Goal: Contribute content: Add original content to the website for others to see

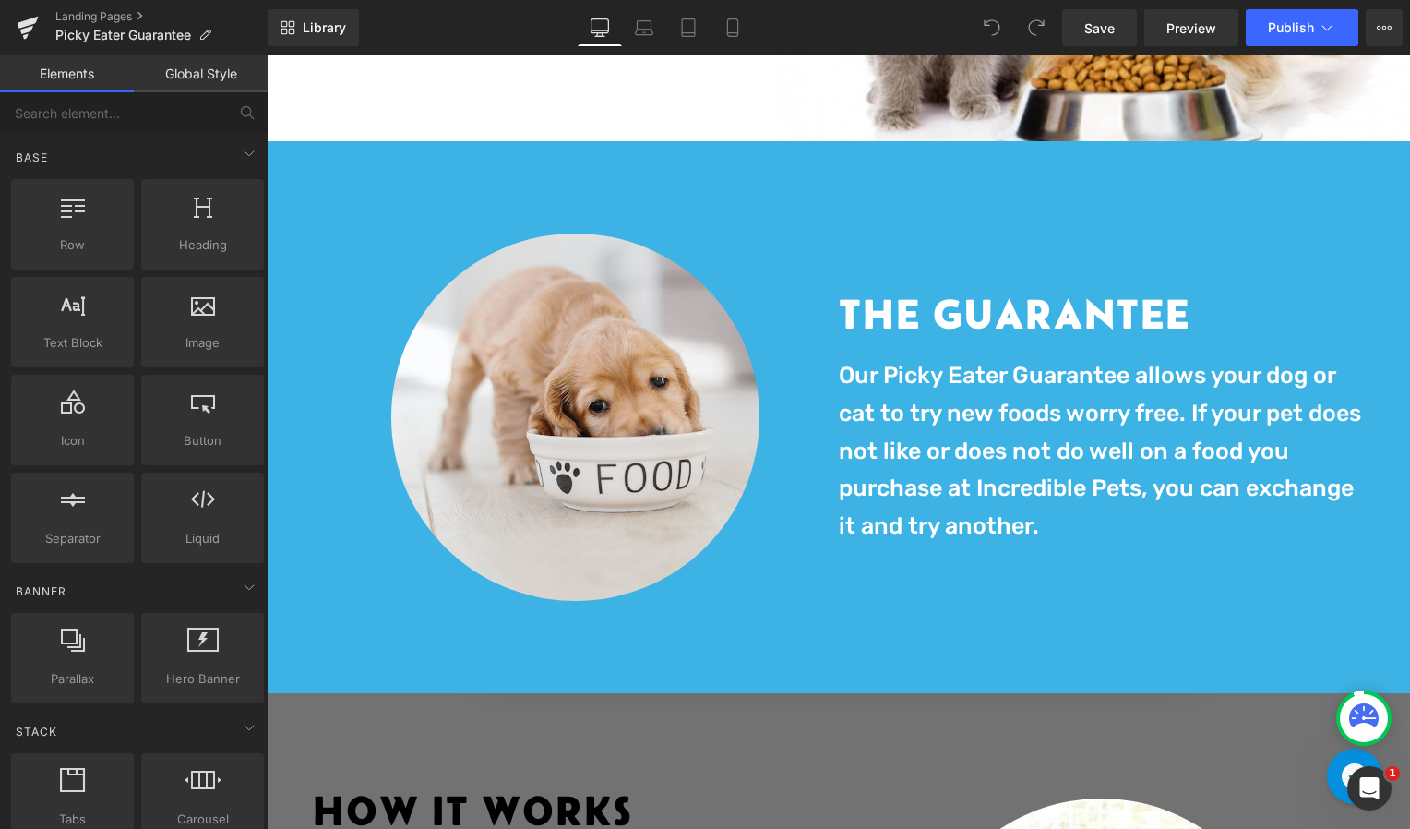
scroll to position [492, 0]
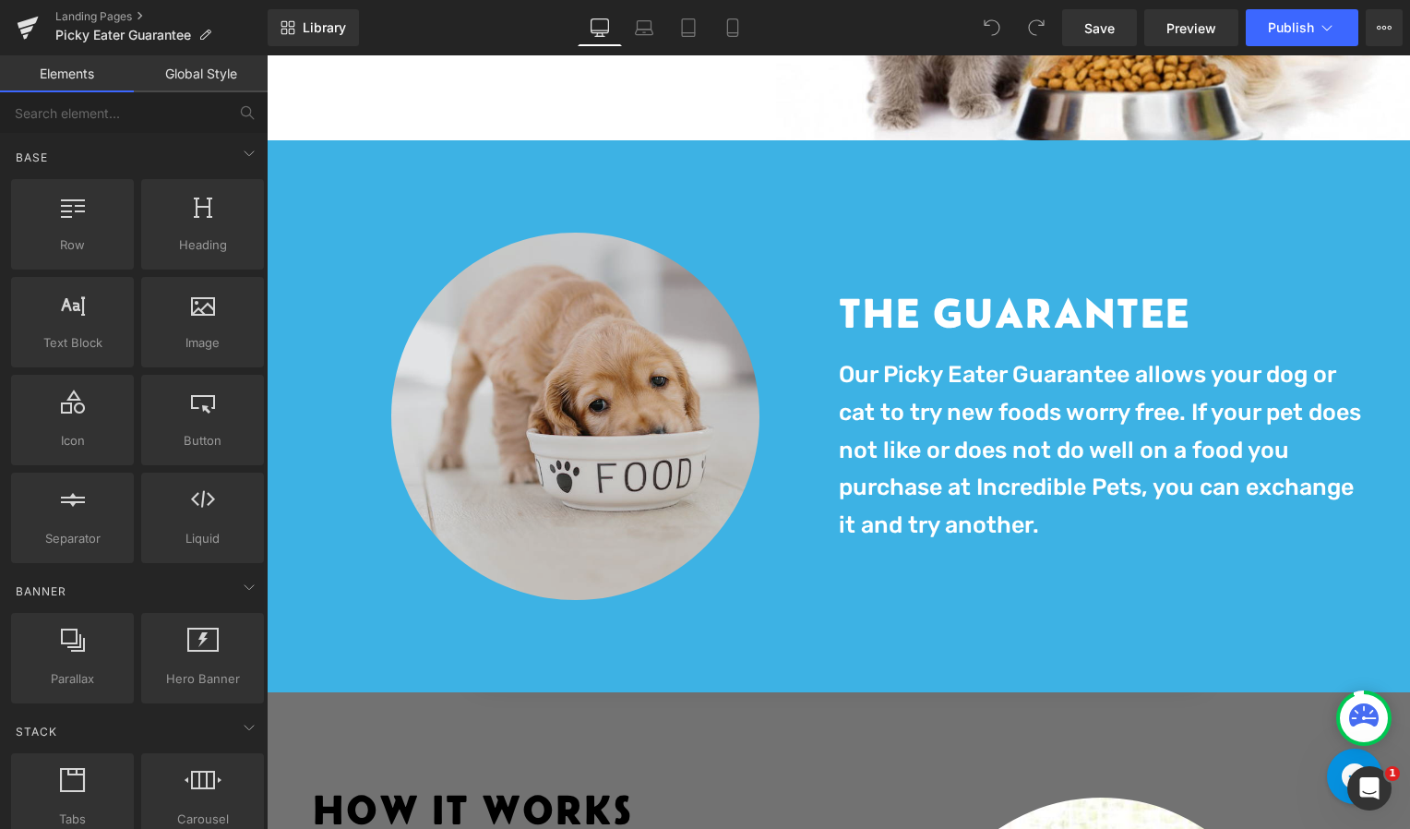
click at [550, 393] on img at bounding box center [575, 417] width 368 height 368
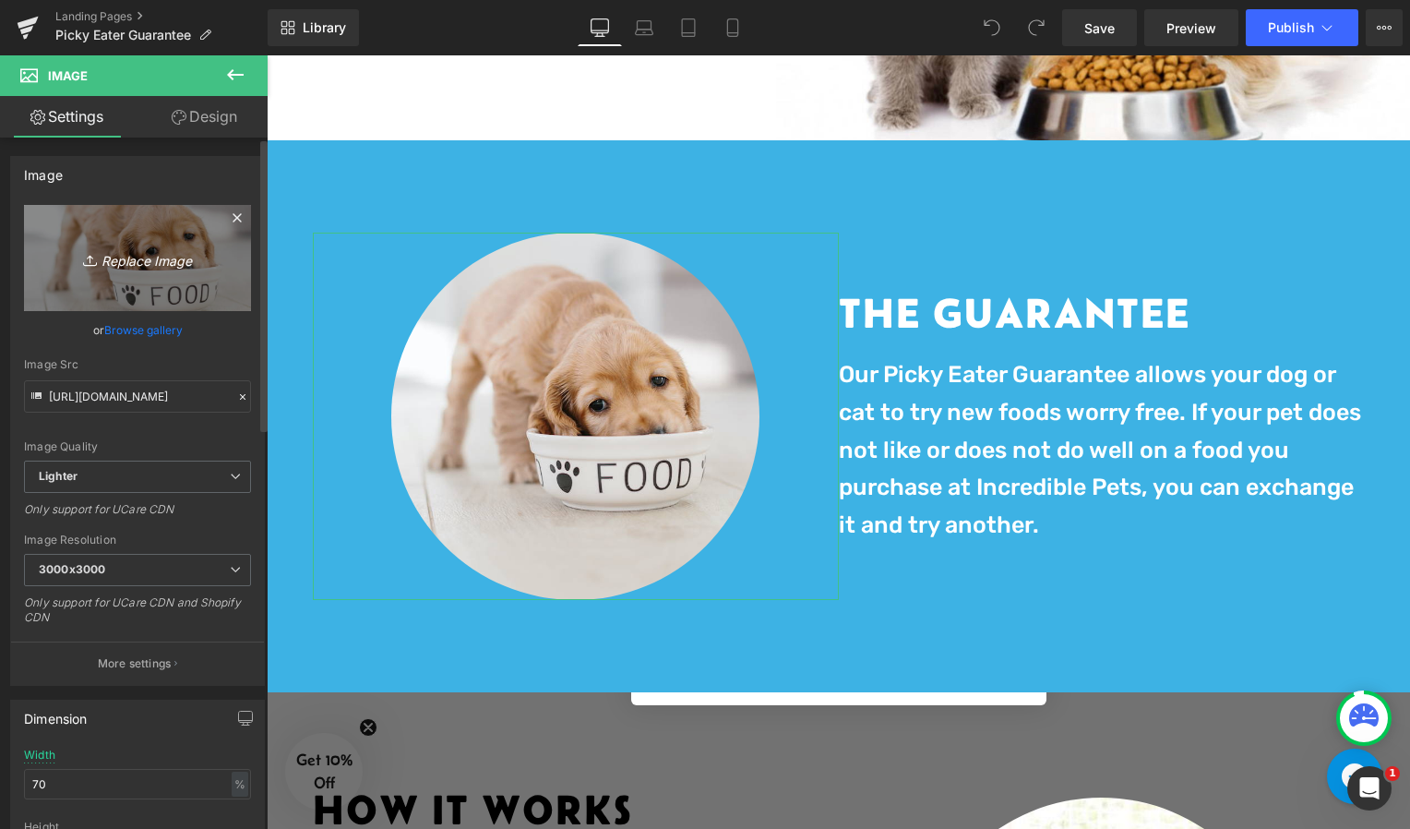
click at [144, 242] on link "Replace Image" at bounding box center [137, 258] width 227 height 106
type input "C:\fakepath\Picky Eater Logo v1 (1).png"
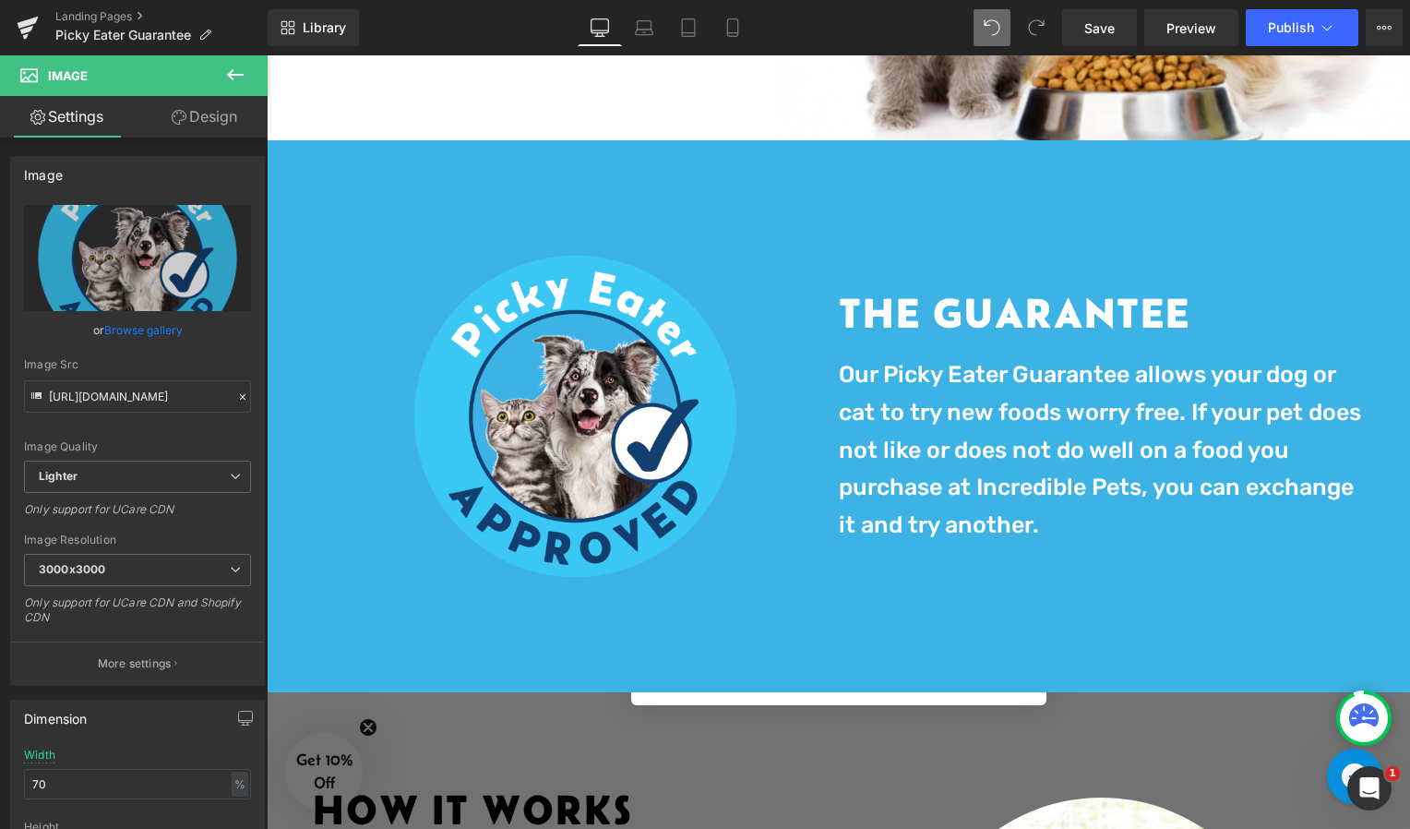
type input "[URL][DOMAIN_NAME]"
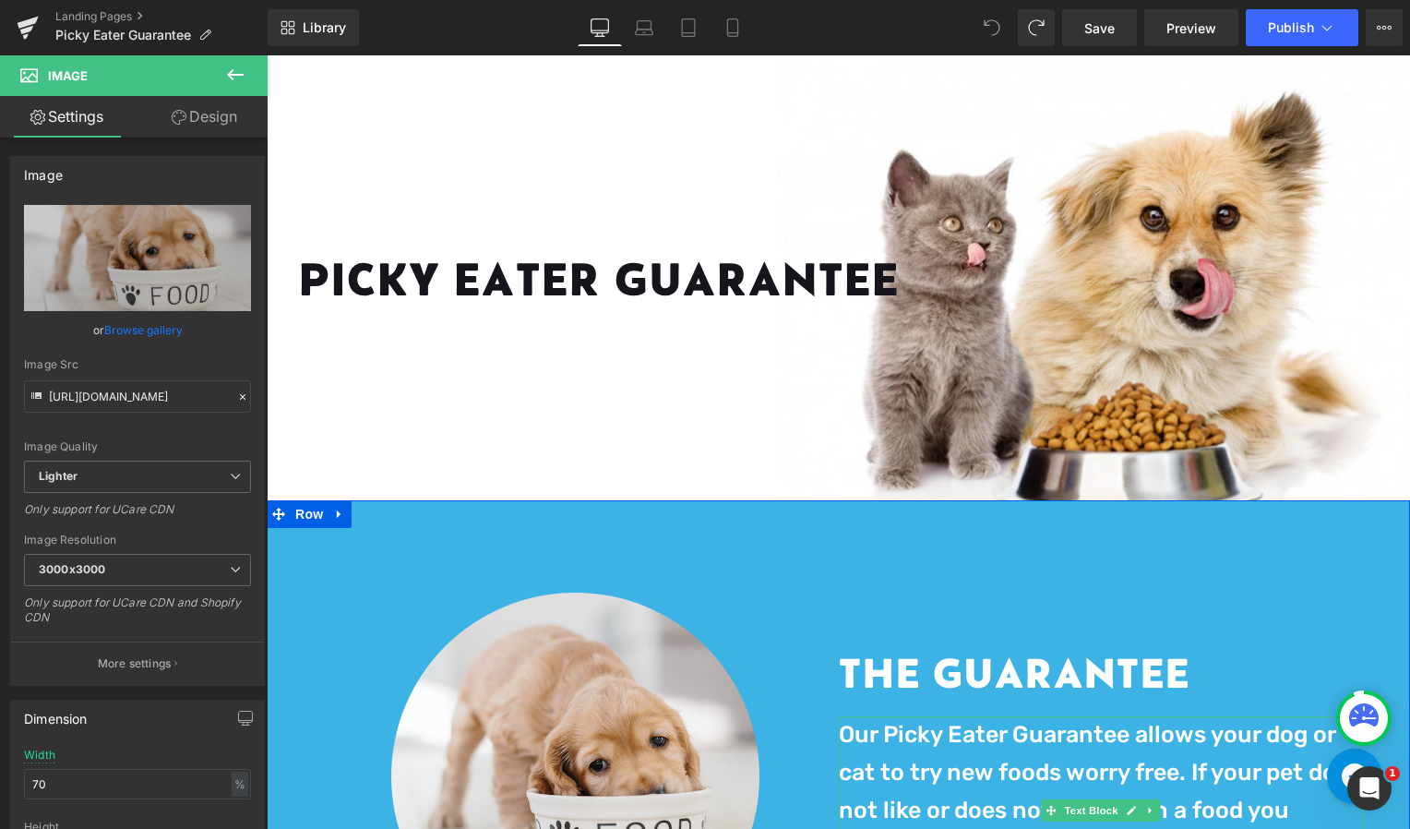
scroll to position [106, 0]
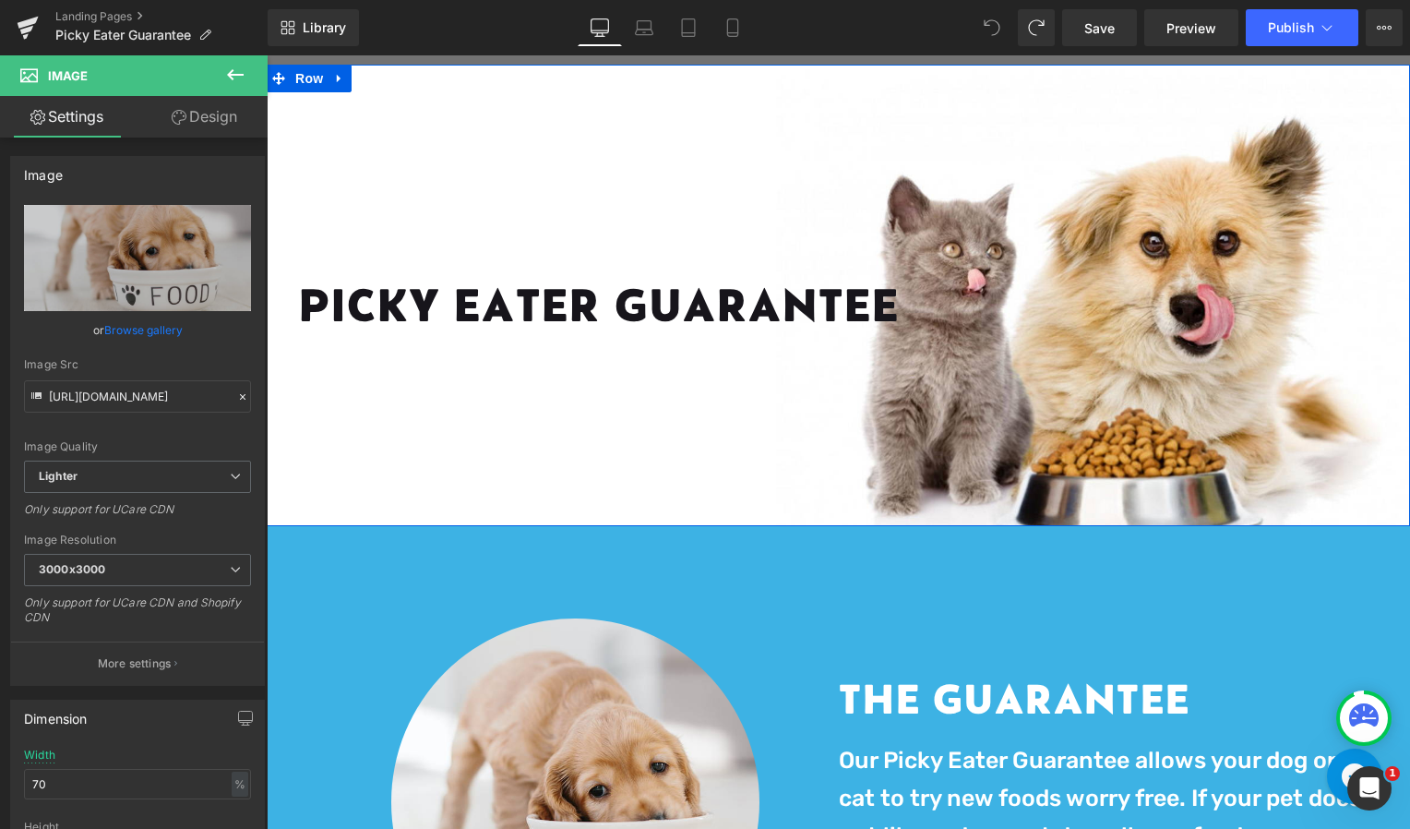
click at [1095, 243] on div "PICKY EATER GUARANTEE Heading Row Row" at bounding box center [839, 295] width 1144 height 461
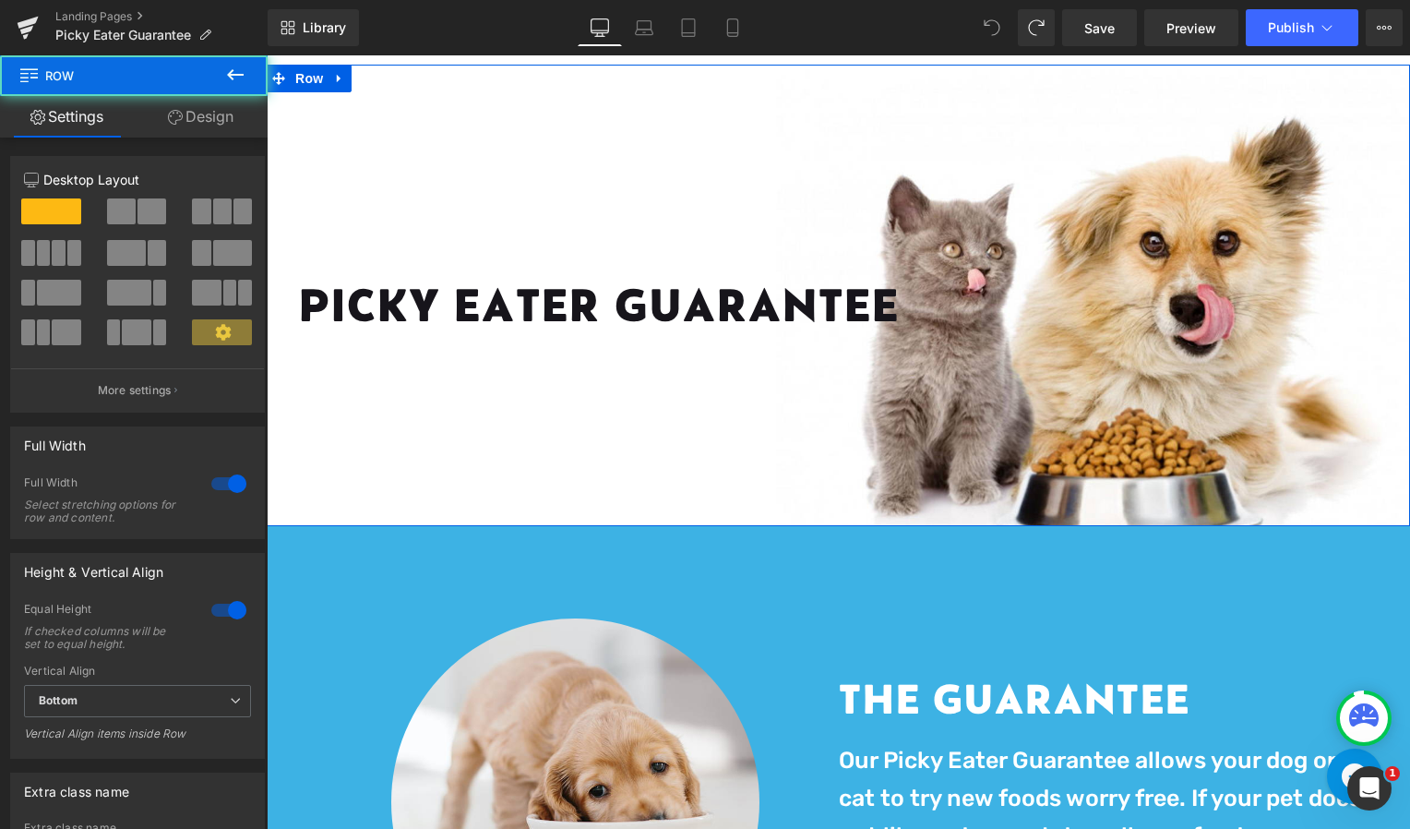
click at [954, 204] on div "PICKY EATER GUARANTEE Heading Row Row" at bounding box center [839, 295] width 1144 height 461
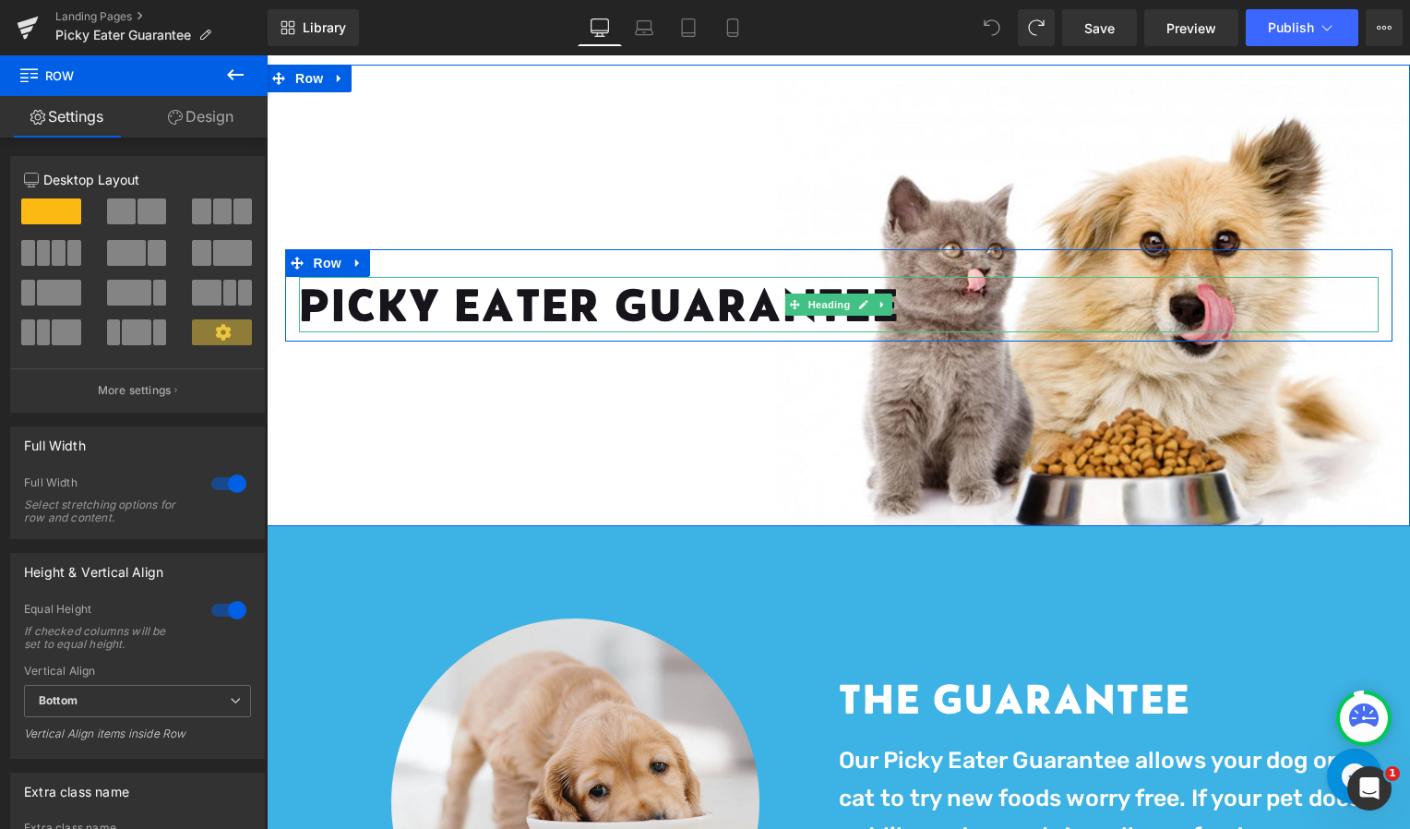
click at [729, 320] on h1 "PICKY EATER GUARANTEE" at bounding box center [839, 304] width 1080 height 55
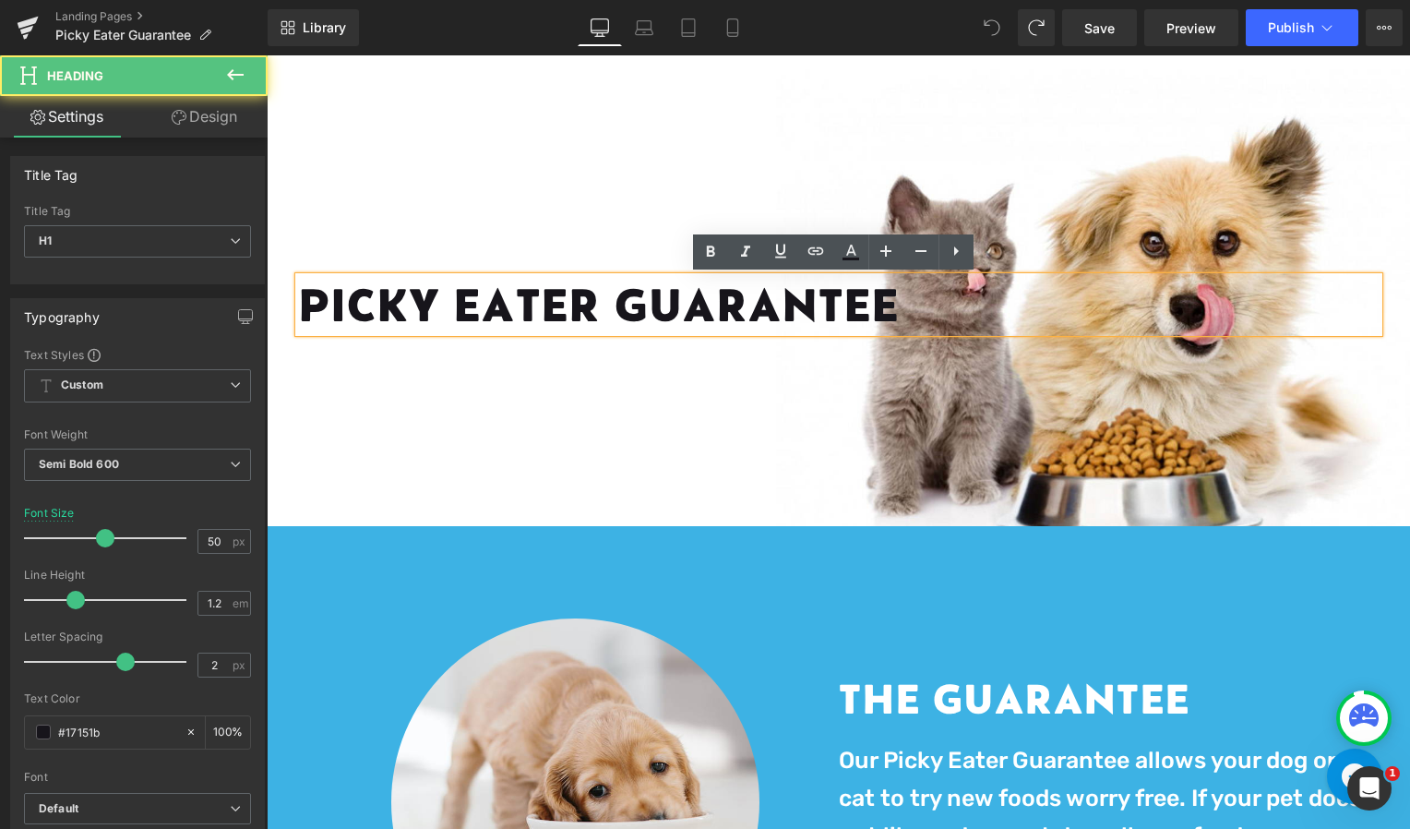
click at [796, 430] on div "PICKY EATER GUARANTEE Heading Row Row" at bounding box center [839, 295] width 1144 height 461
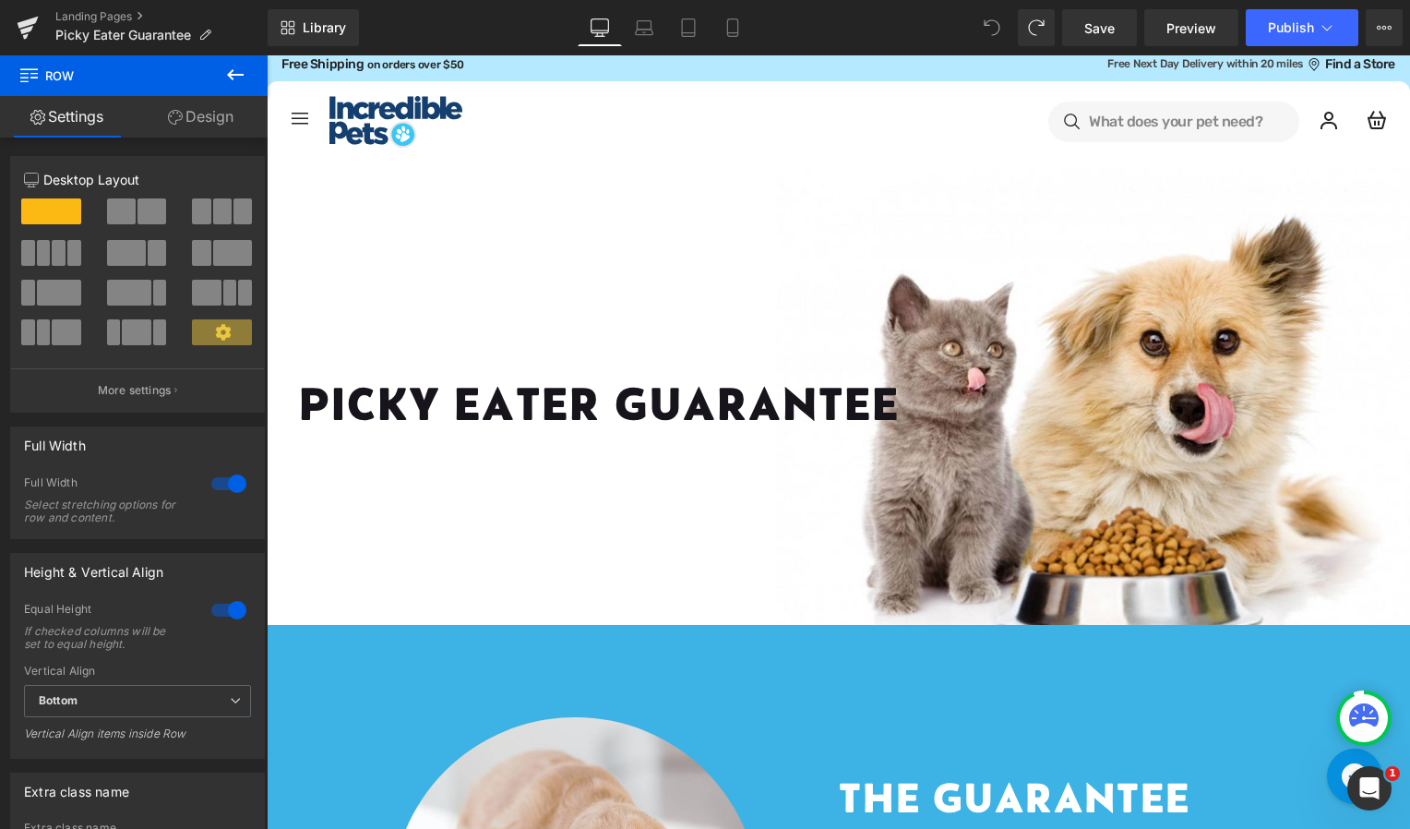
scroll to position [0, 0]
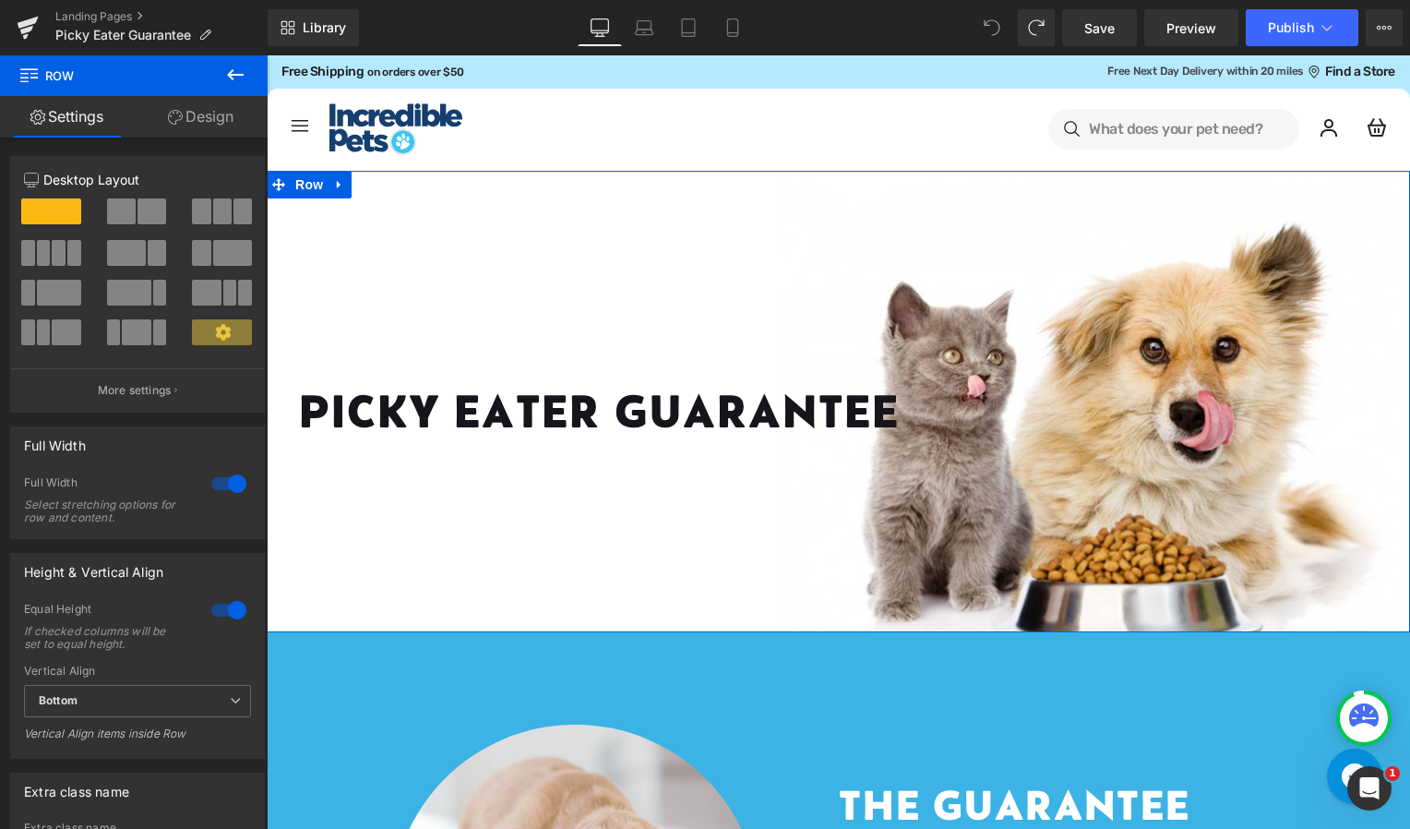
click at [669, 266] on div "PICKY EATER GUARANTEE Heading Row Row" at bounding box center [839, 401] width 1144 height 461
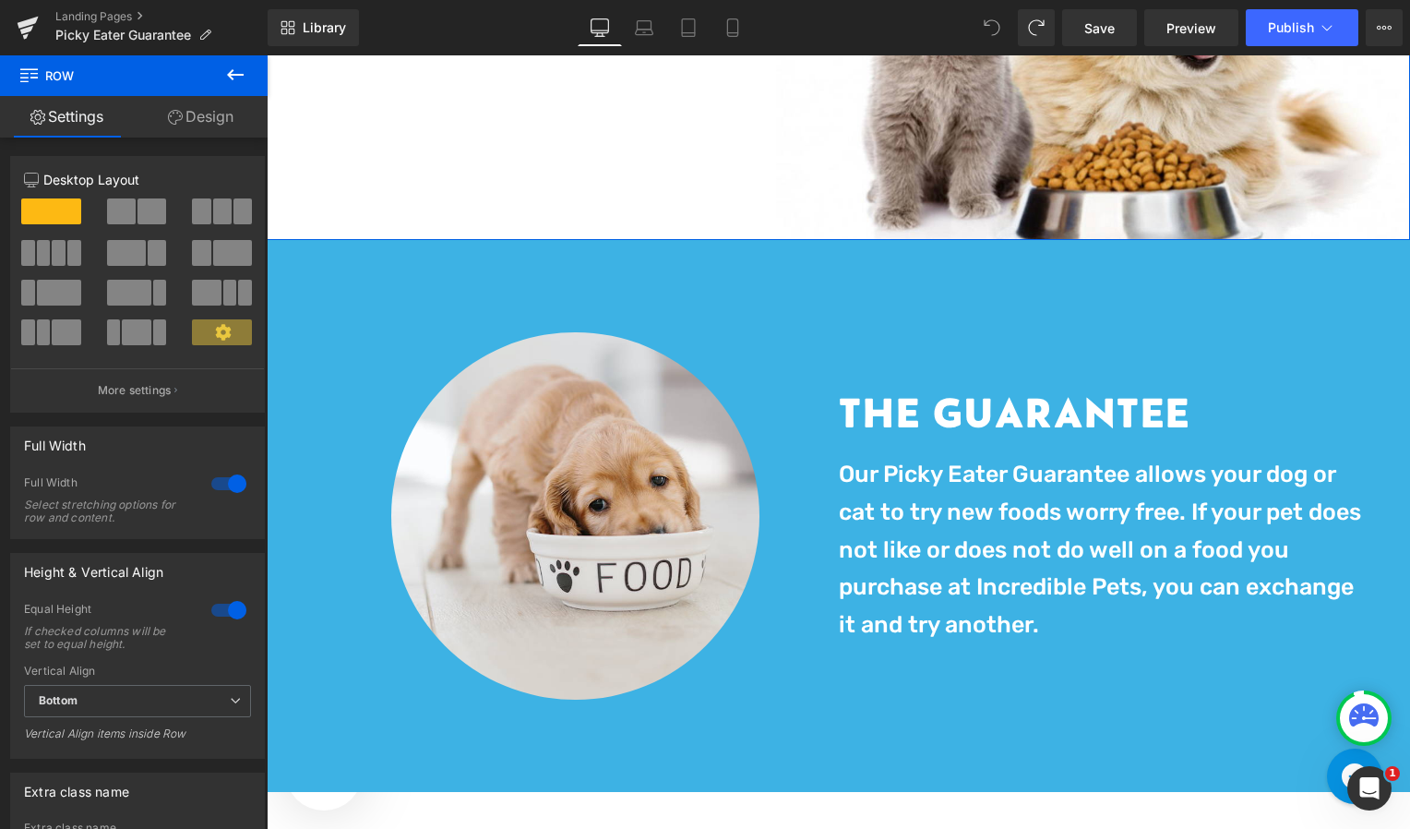
scroll to position [391, 0]
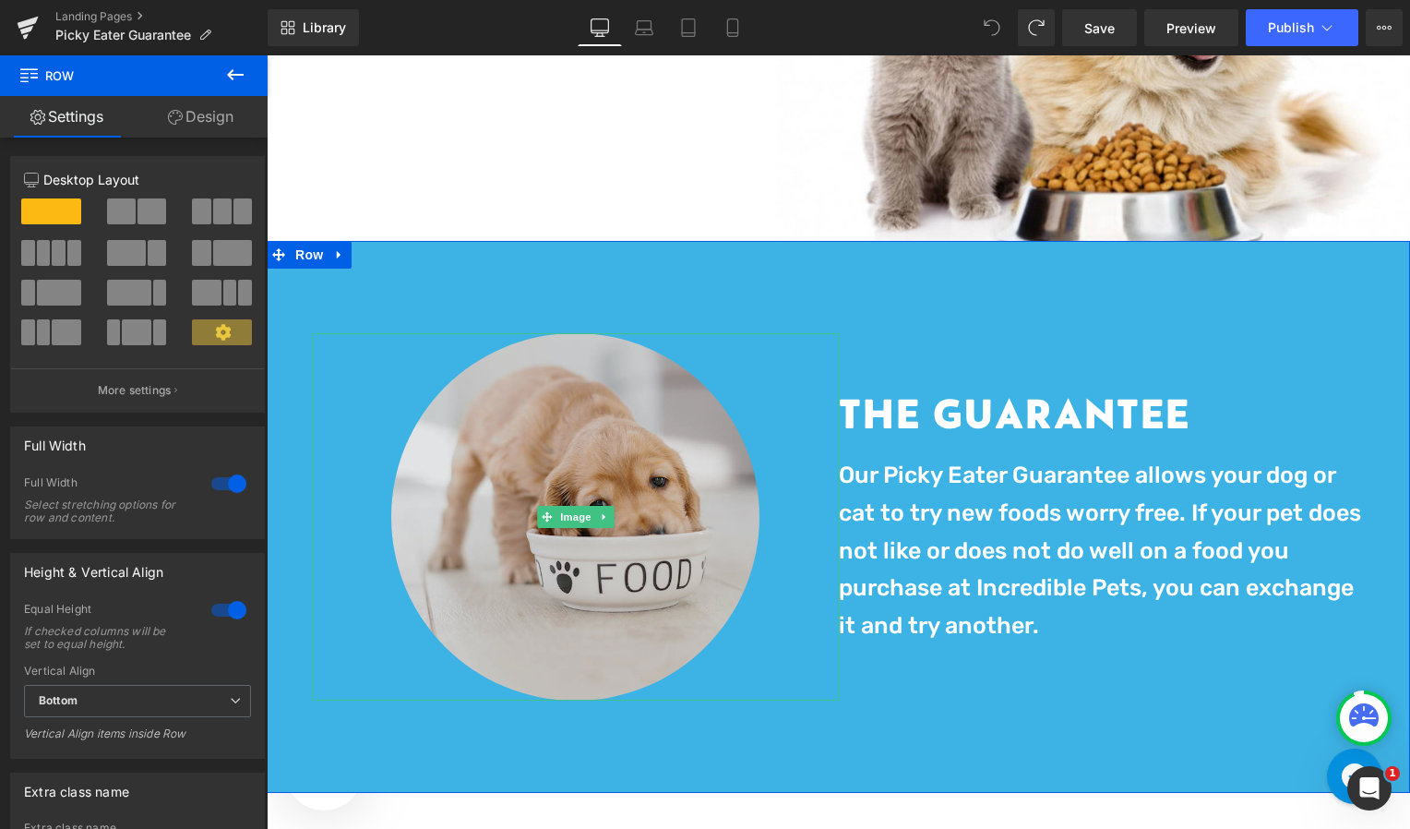
click at [453, 492] on img at bounding box center [575, 517] width 368 height 368
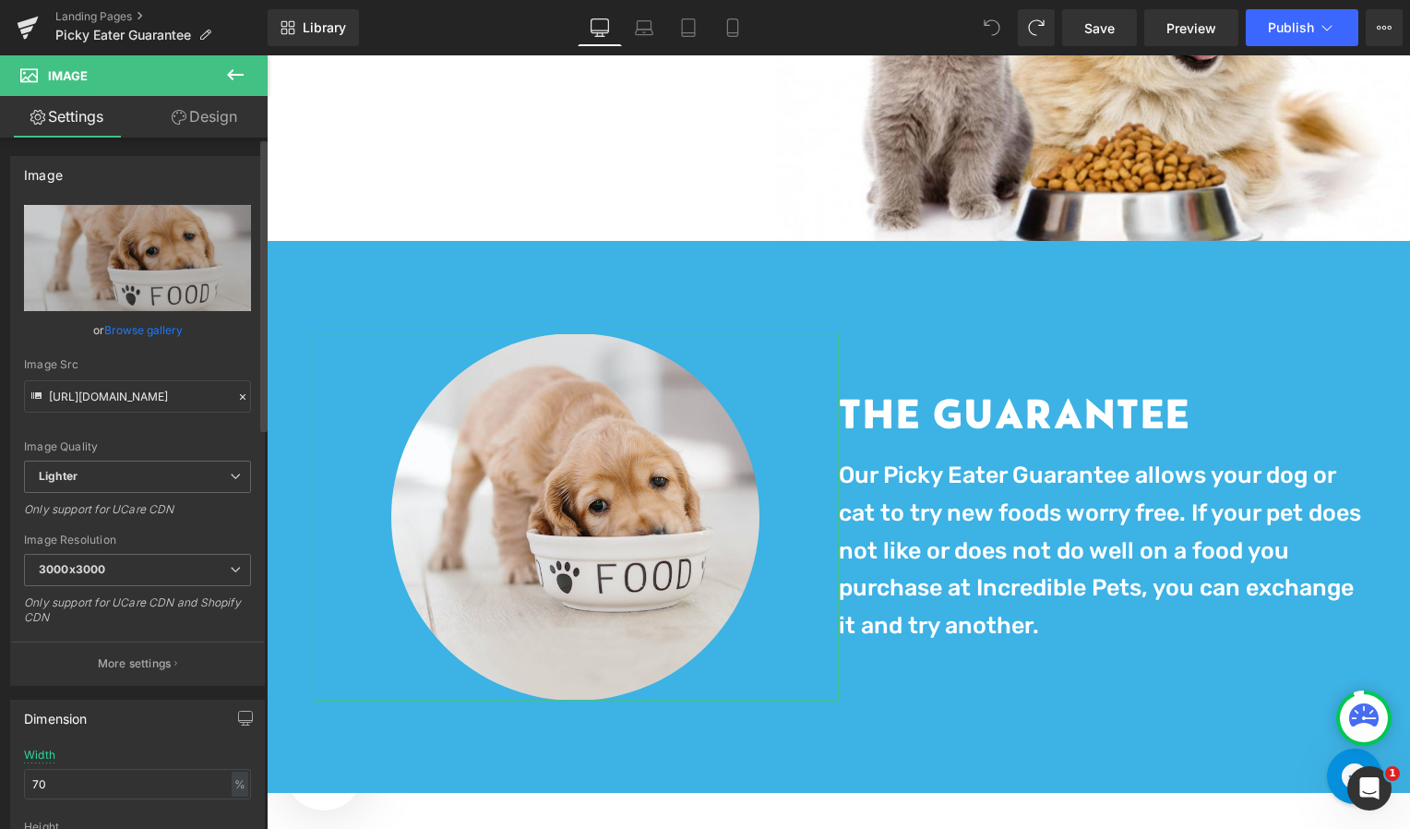
click at [139, 330] on link "Browse gallery" at bounding box center [143, 330] width 78 height 32
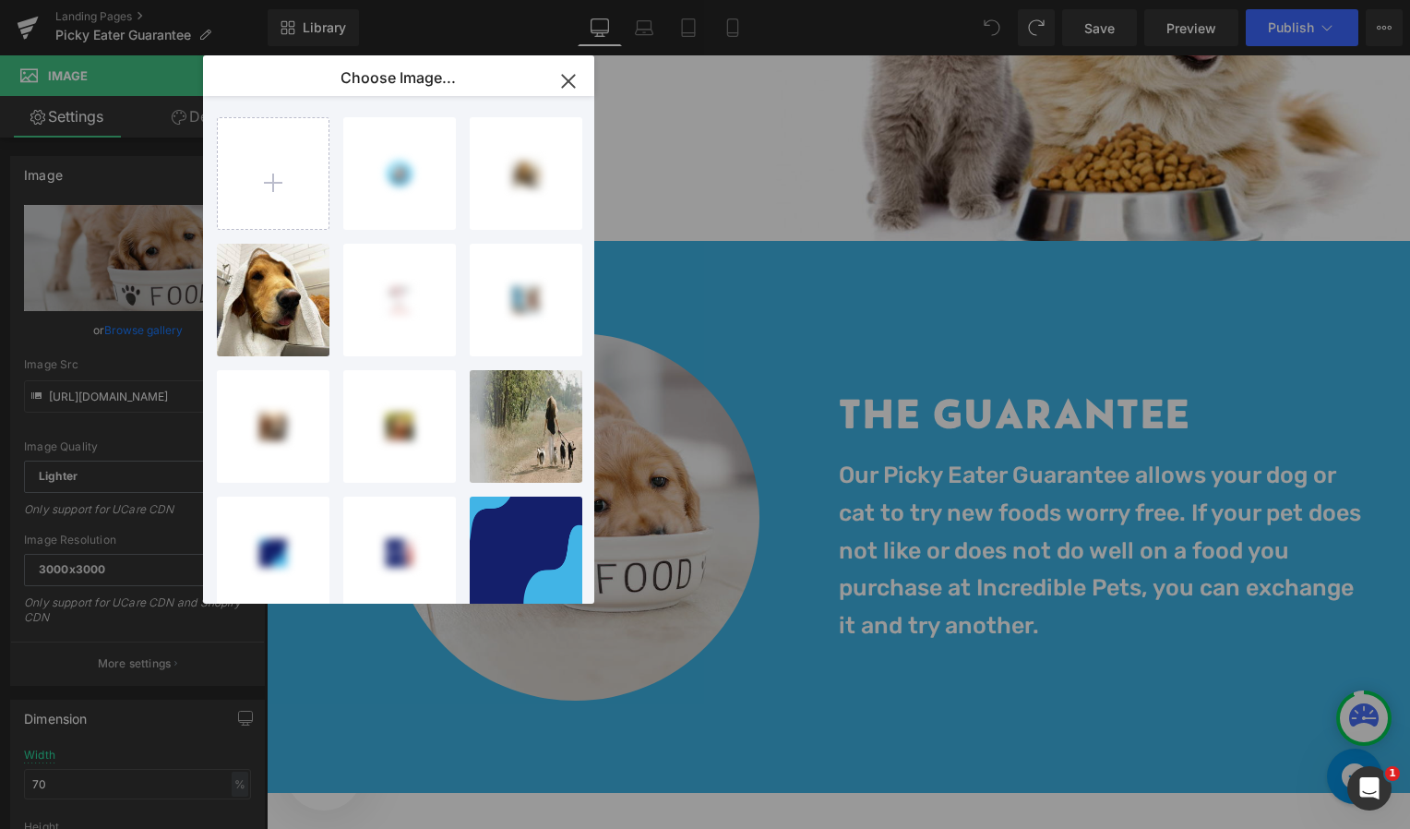
click at [569, 80] on icon "button" at bounding box center [568, 81] width 12 height 12
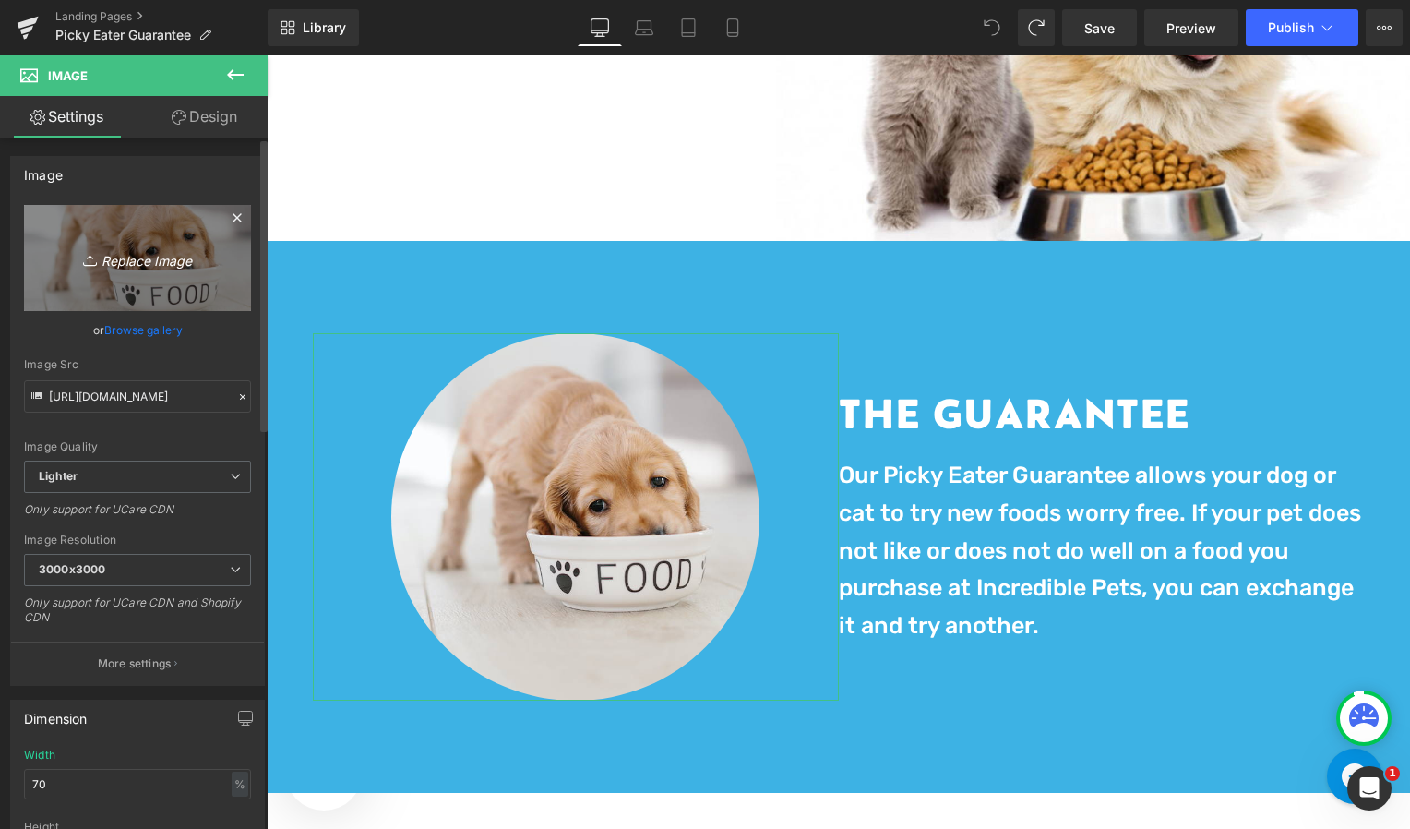
click at [201, 243] on link "Replace Image" at bounding box center [137, 258] width 227 height 106
type input "C:\fakepath\Picky Eater Logo v1 (1).png"
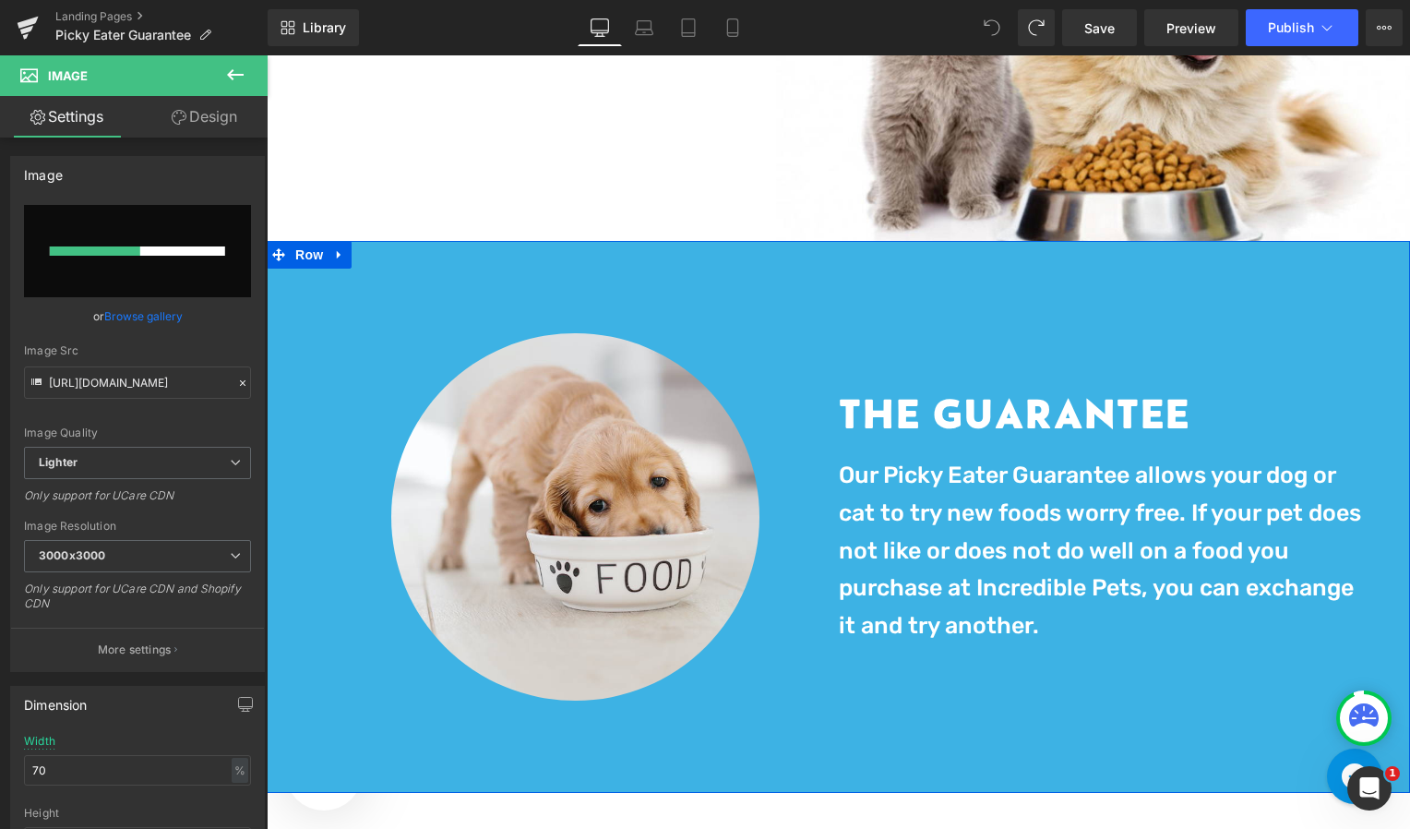
click at [932, 288] on div "Image The Guarantee Heading Our Picky Eater Guarantee allows your dog or cat to…" at bounding box center [839, 517] width 1144 height 553
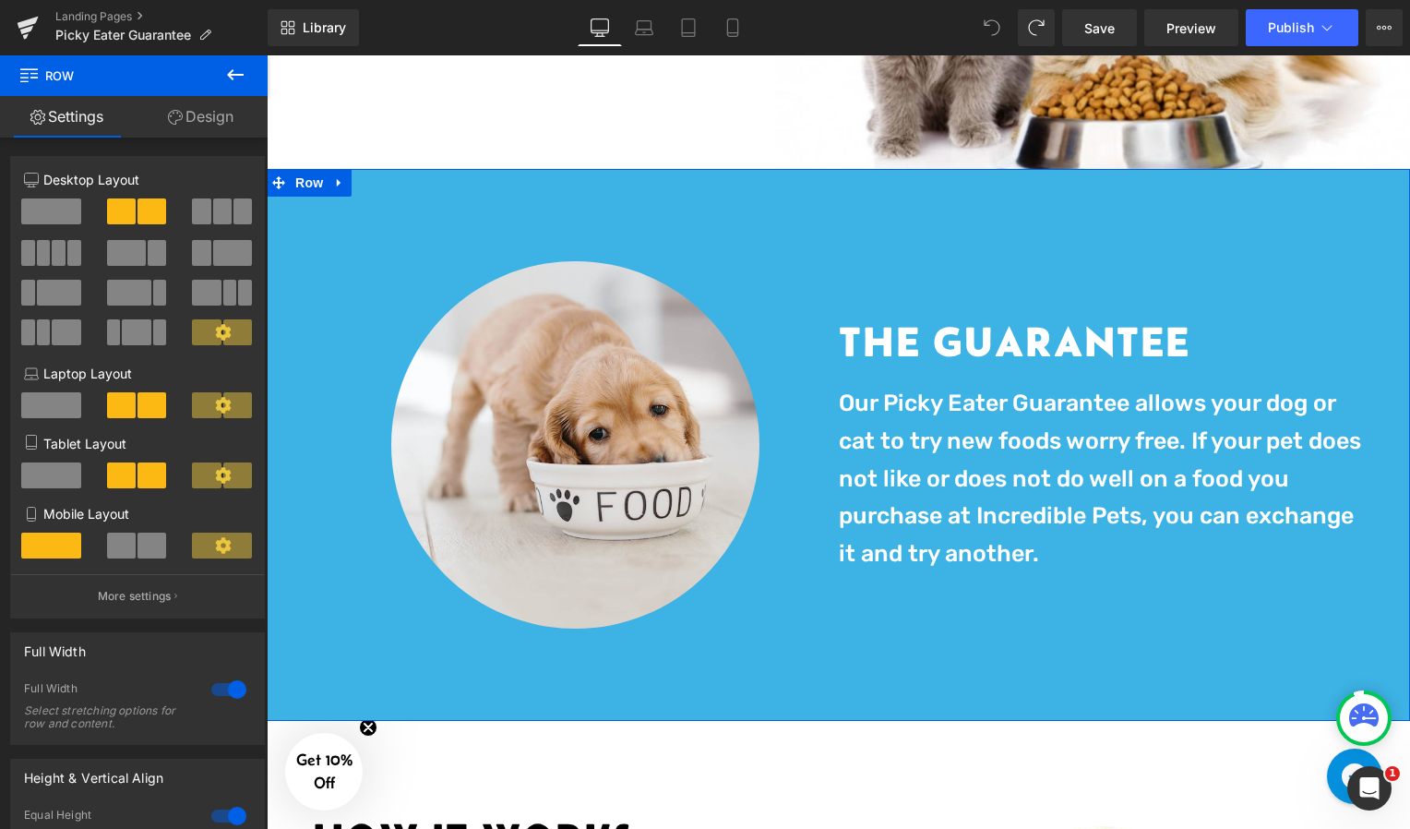
scroll to position [475, 0]
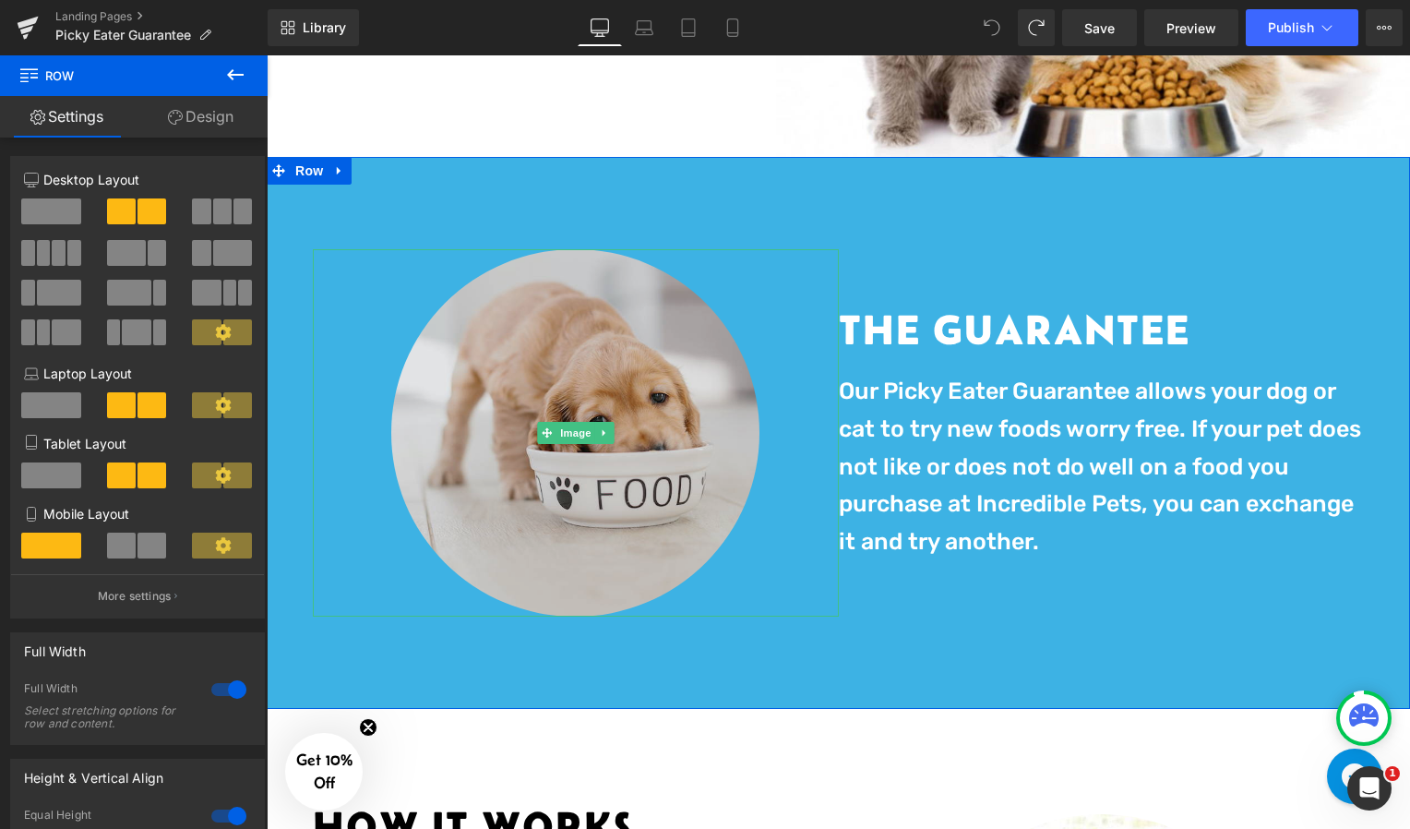
click at [460, 406] on img at bounding box center [575, 433] width 368 height 368
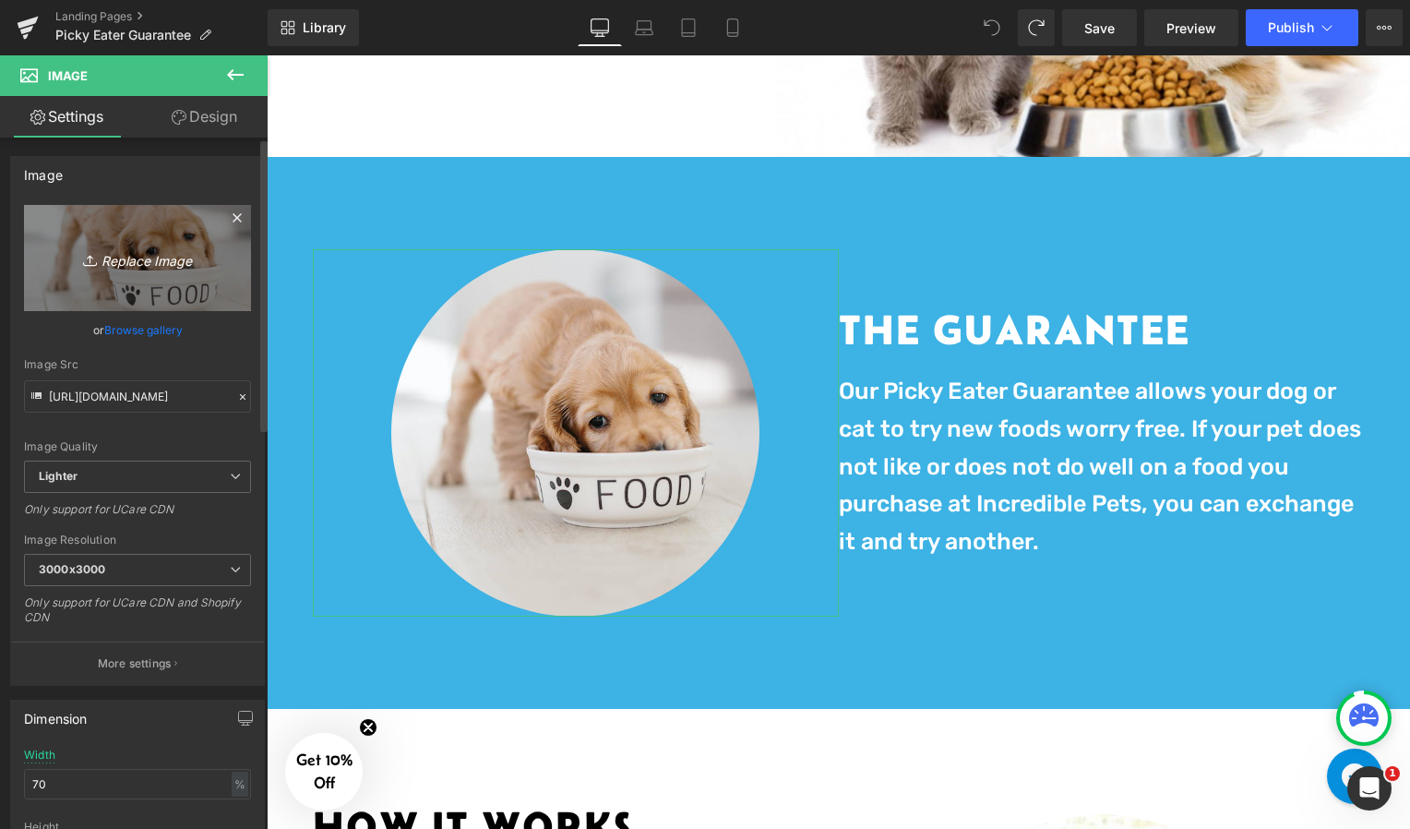
click at [121, 272] on link "Replace Image" at bounding box center [137, 258] width 227 height 106
type input "C:\fakepath\Picky Eater Logo v1 (1).png"
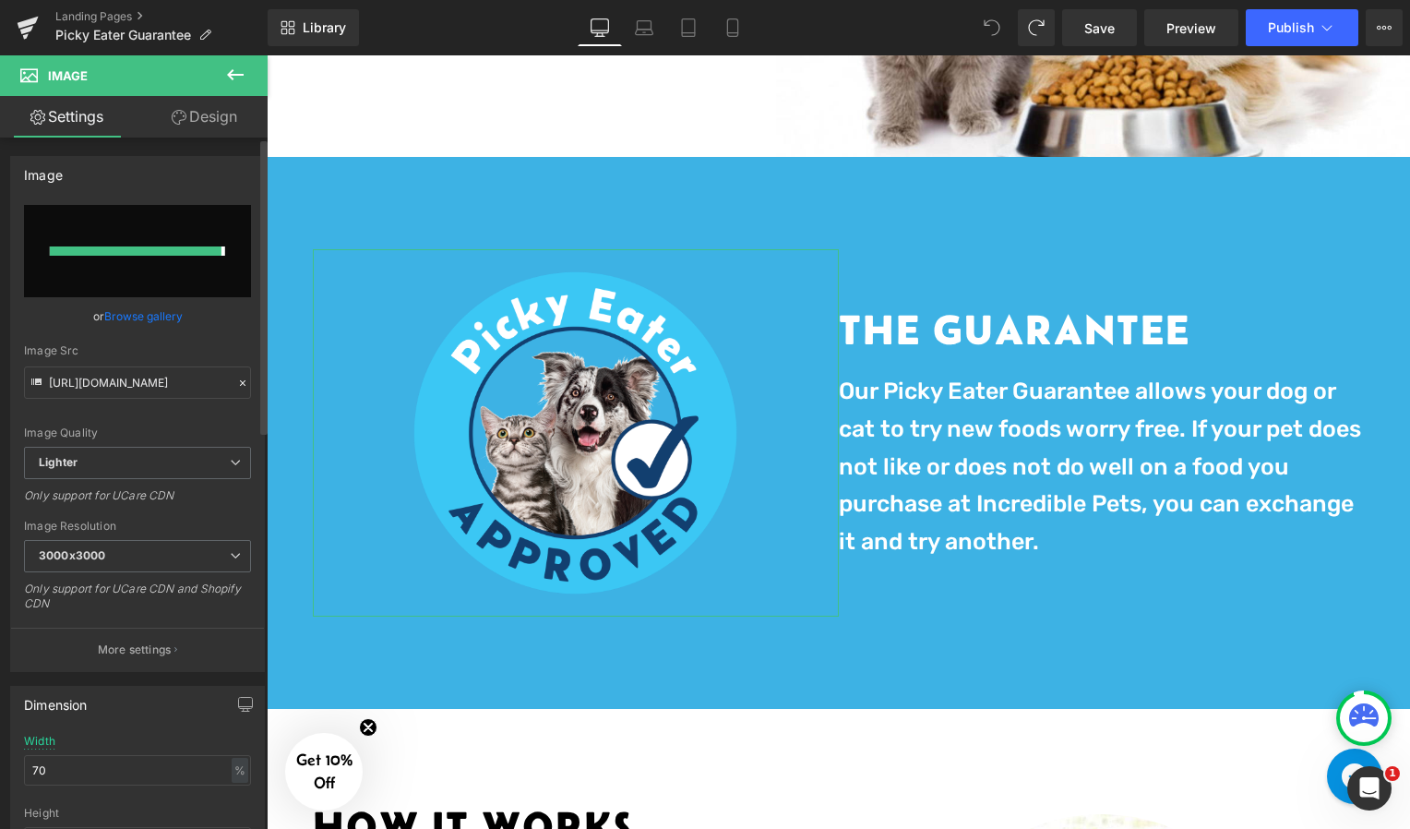
type input "[URL][DOMAIN_NAME]"
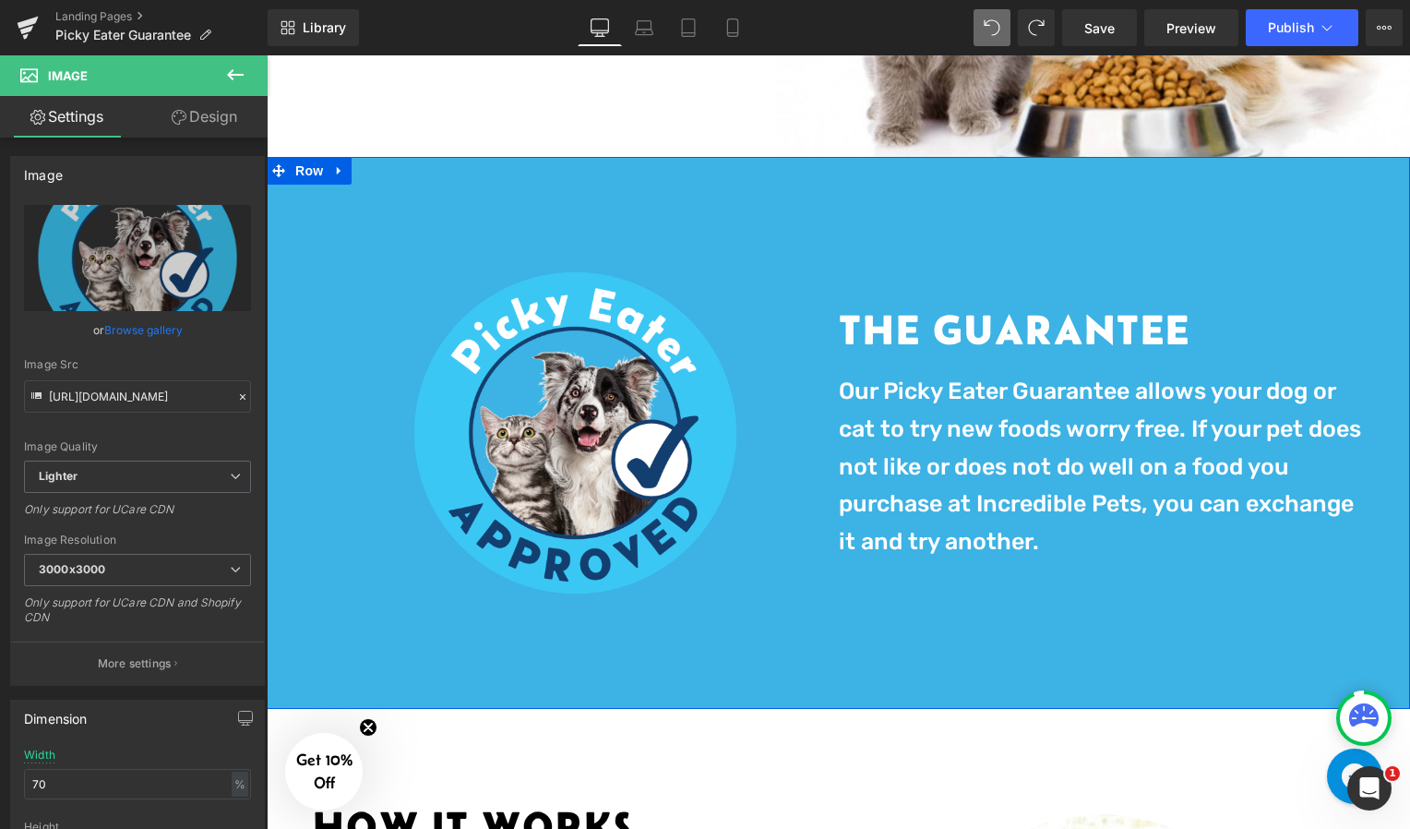
click at [699, 208] on div "Image The Guarantee Heading Our Picky Eater Guarantee allows your dog or cat to…" at bounding box center [839, 433] width 1144 height 553
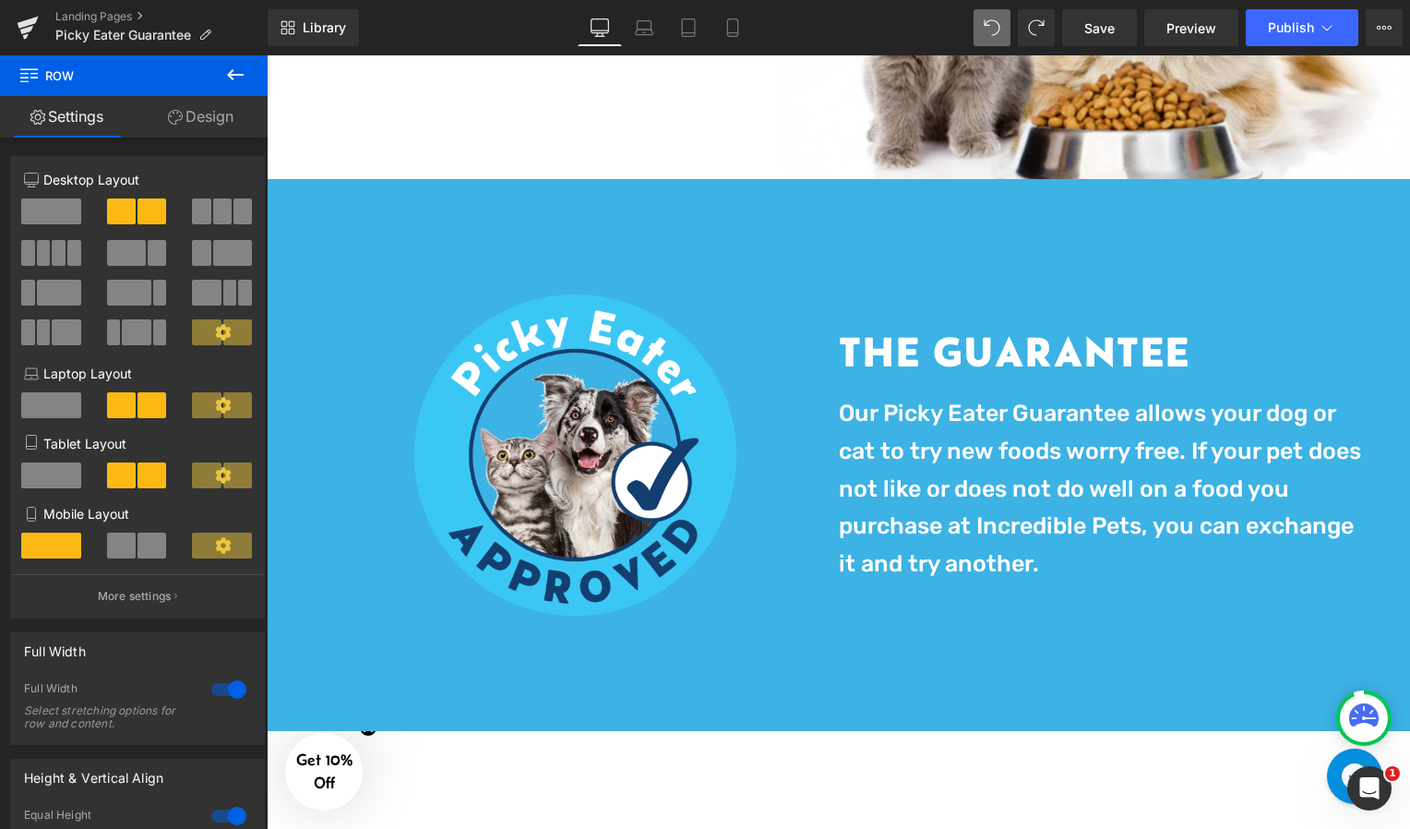
scroll to position [452, 0]
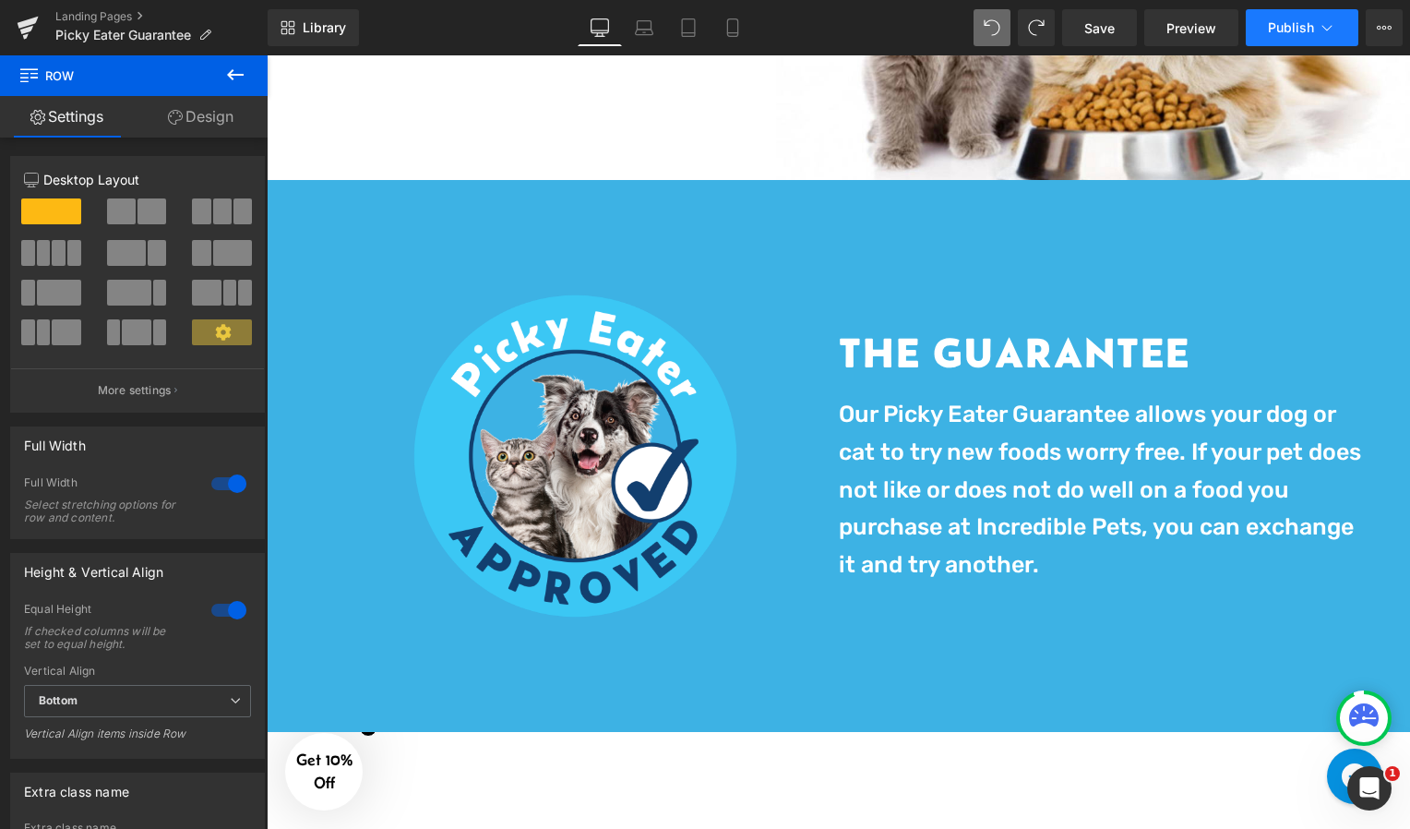
click at [1275, 18] on button "Publish" at bounding box center [1302, 27] width 113 height 37
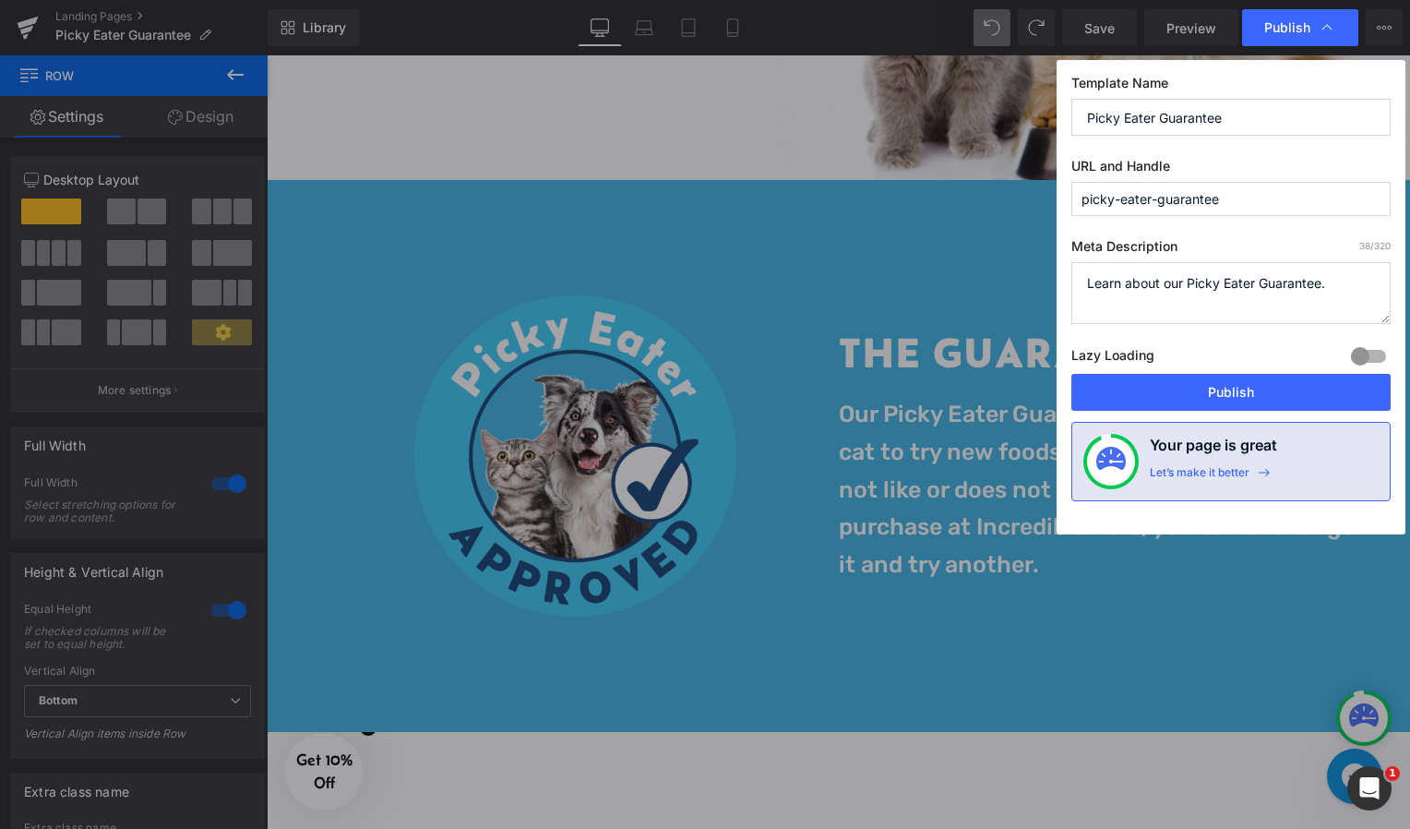
click at [1275, 18] on span "Publish" at bounding box center [1300, 27] width 72 height 18
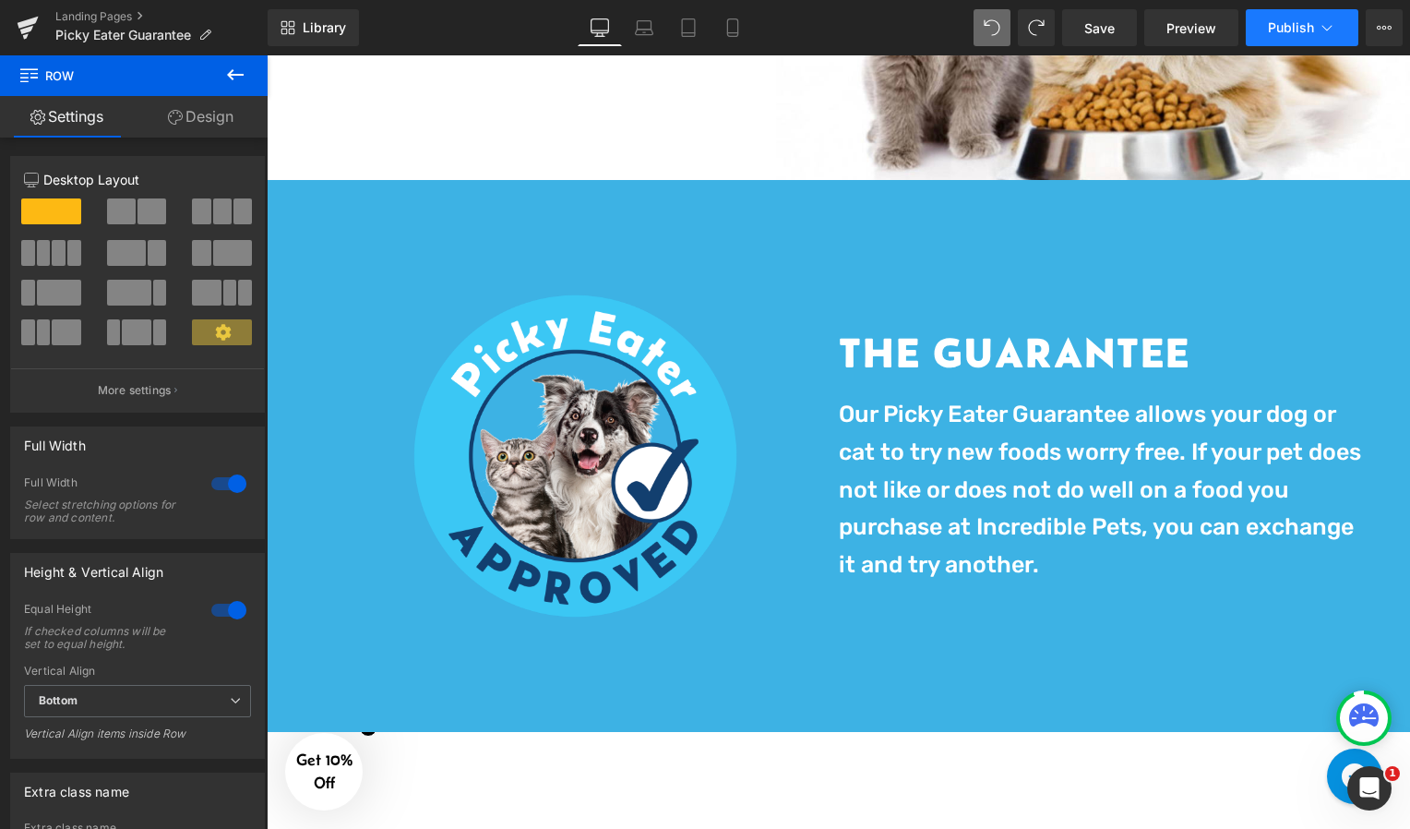
click at [1276, 21] on span "Publish" at bounding box center [1291, 27] width 46 height 15
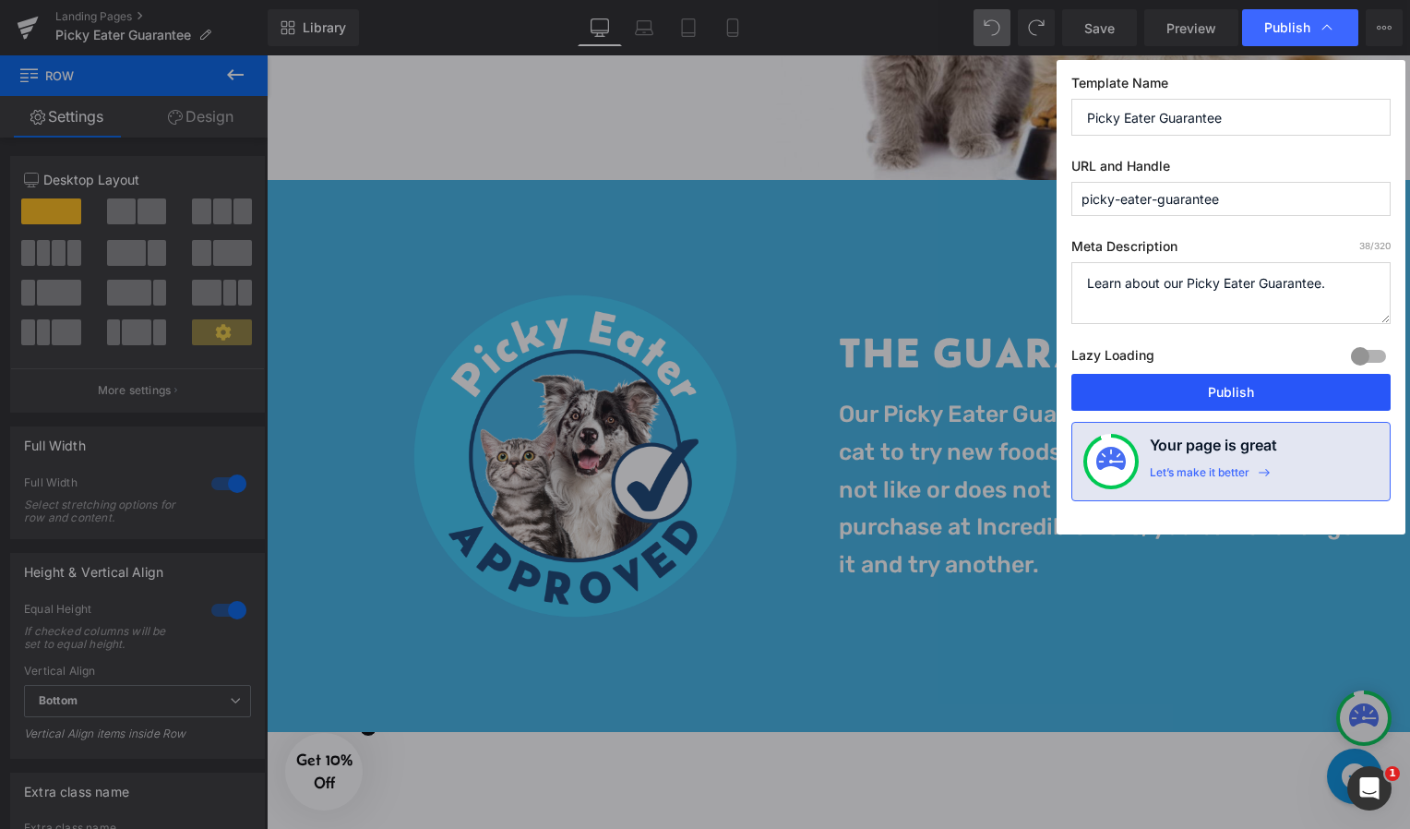
click at [1226, 374] on button "Publish" at bounding box center [1231, 392] width 319 height 37
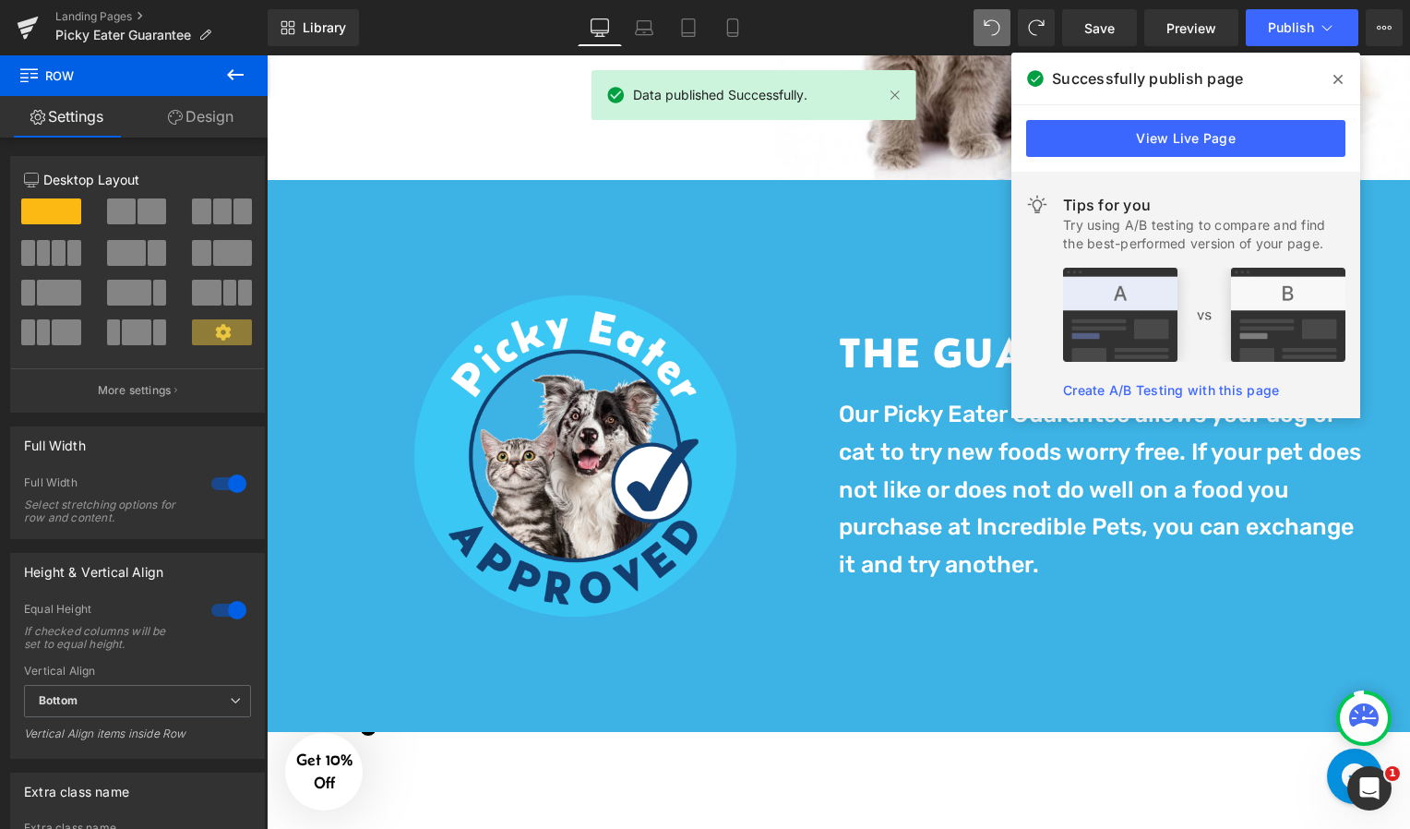
click at [1337, 78] on icon at bounding box center [1338, 79] width 9 height 9
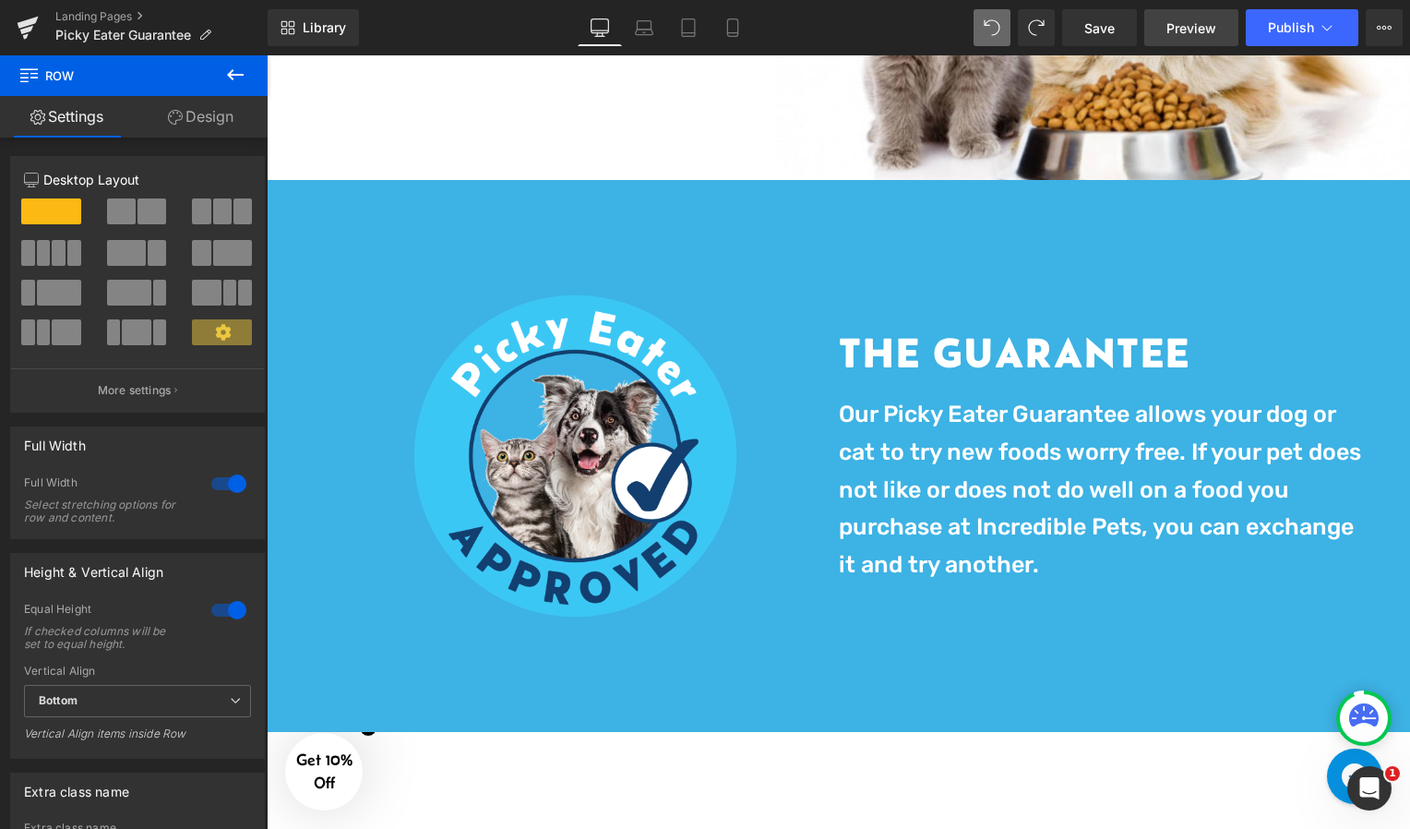
click at [1170, 32] on span "Preview" at bounding box center [1192, 27] width 50 height 19
